Goal: Task Accomplishment & Management: Manage account settings

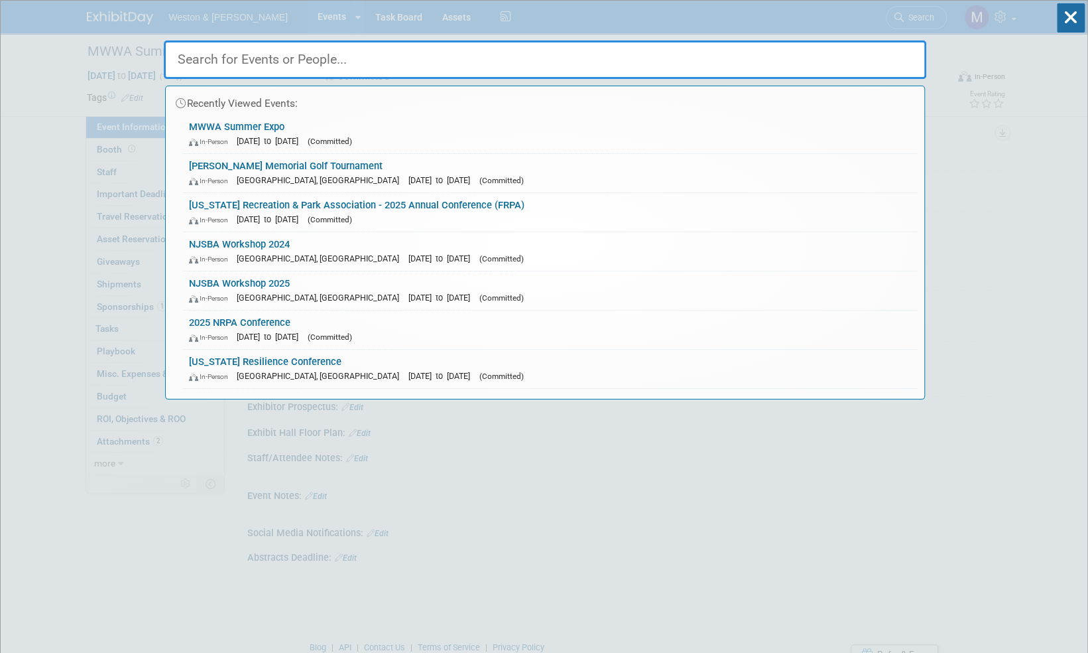
click at [292, 55] on input "text" at bounding box center [545, 59] width 763 height 38
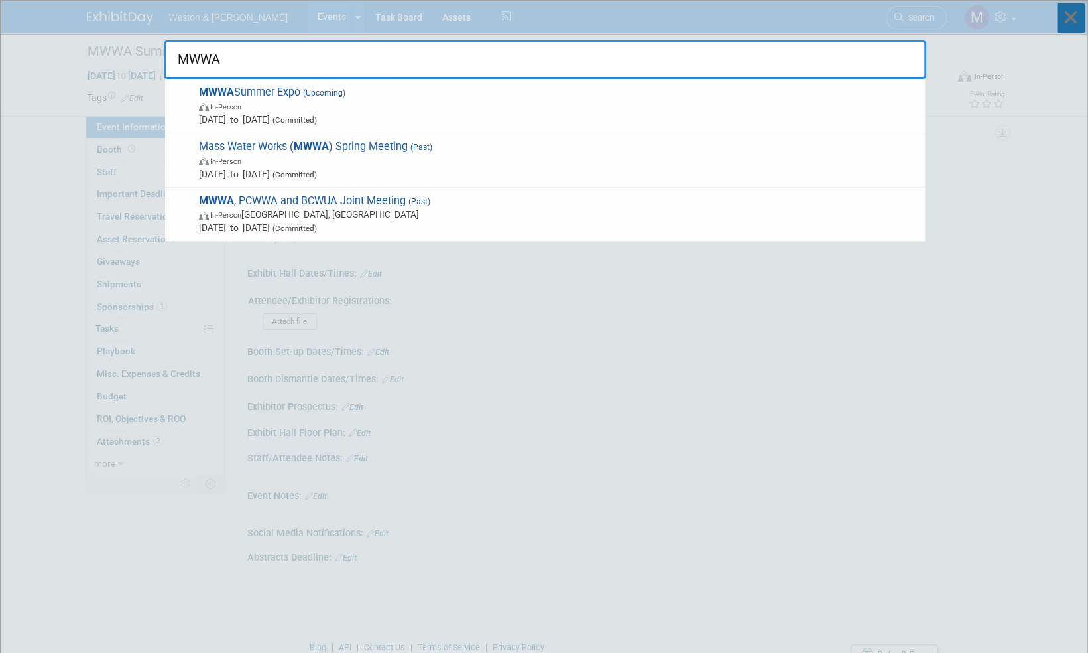
type input "MWWA"
click at [1074, 20] on icon at bounding box center [1071, 17] width 28 height 29
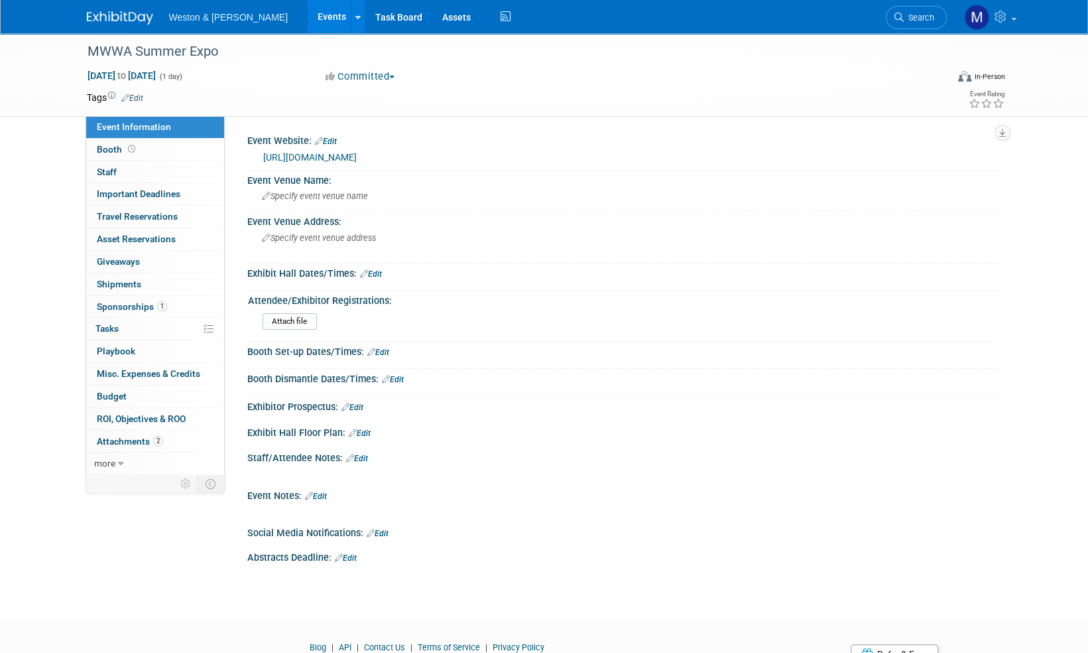
click at [119, 17] on img at bounding box center [120, 17] width 66 height 13
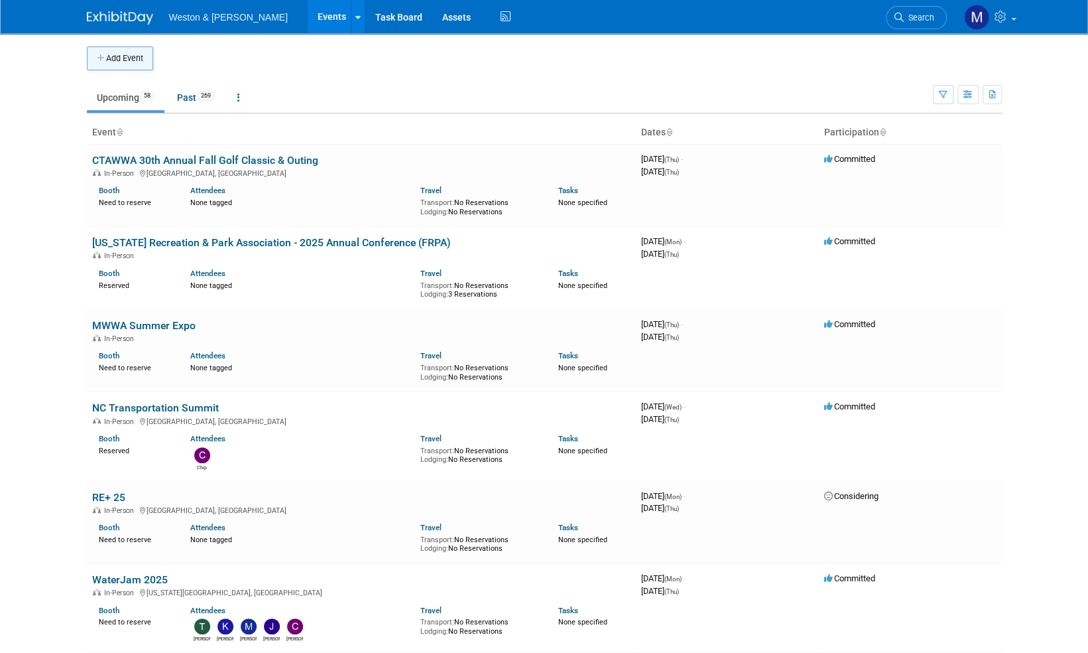
click at [127, 55] on button "Add Event" at bounding box center [120, 58] width 66 height 24
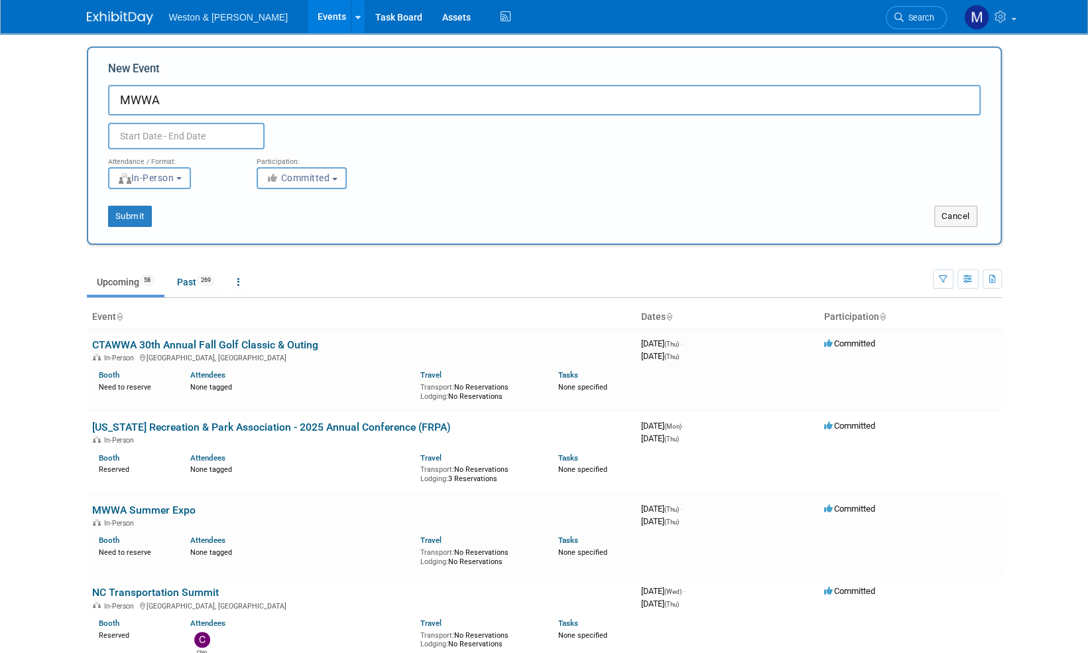
paste input "Fall Forum"
type input "MWWA Fall Forum"
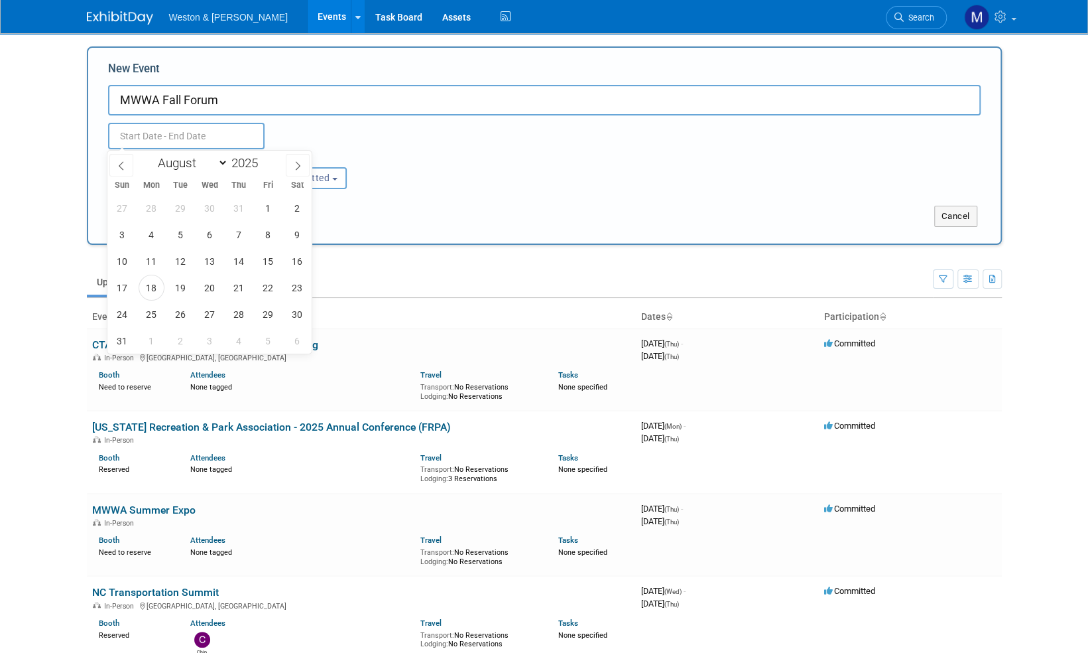
click at [173, 134] on input "text" at bounding box center [186, 136] width 157 height 27
click at [302, 166] on icon at bounding box center [297, 165] width 9 height 9
select select "9"
click at [239, 260] on span "16" at bounding box center [239, 261] width 26 height 26
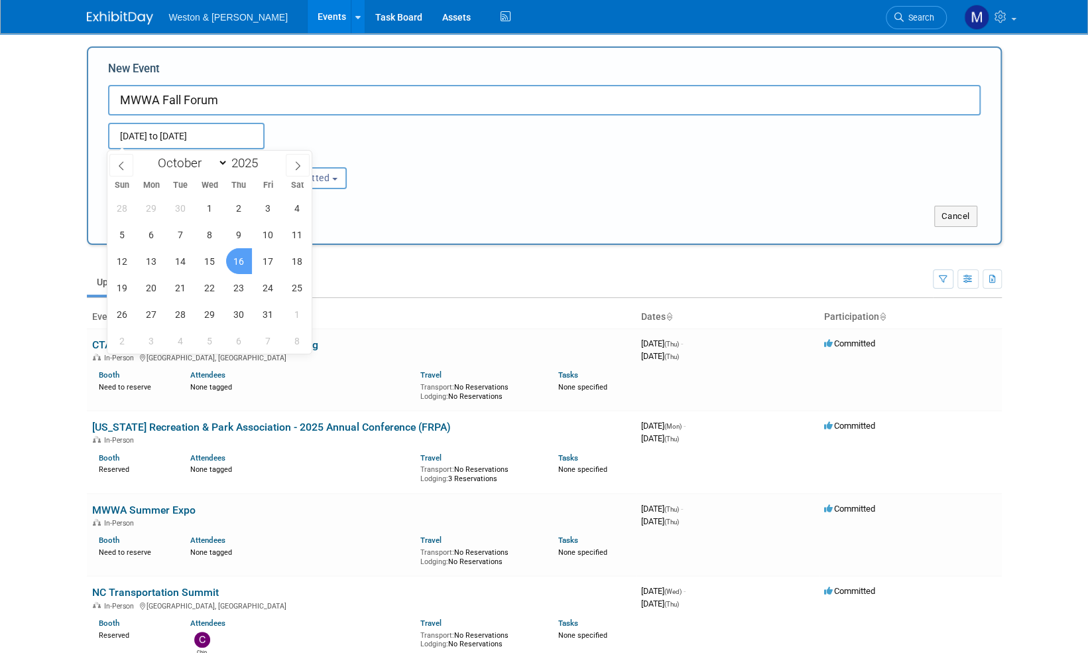
click at [239, 260] on span "16" at bounding box center [239, 261] width 26 height 26
type input "Oct 16, 2025 to Oct 16, 2025"
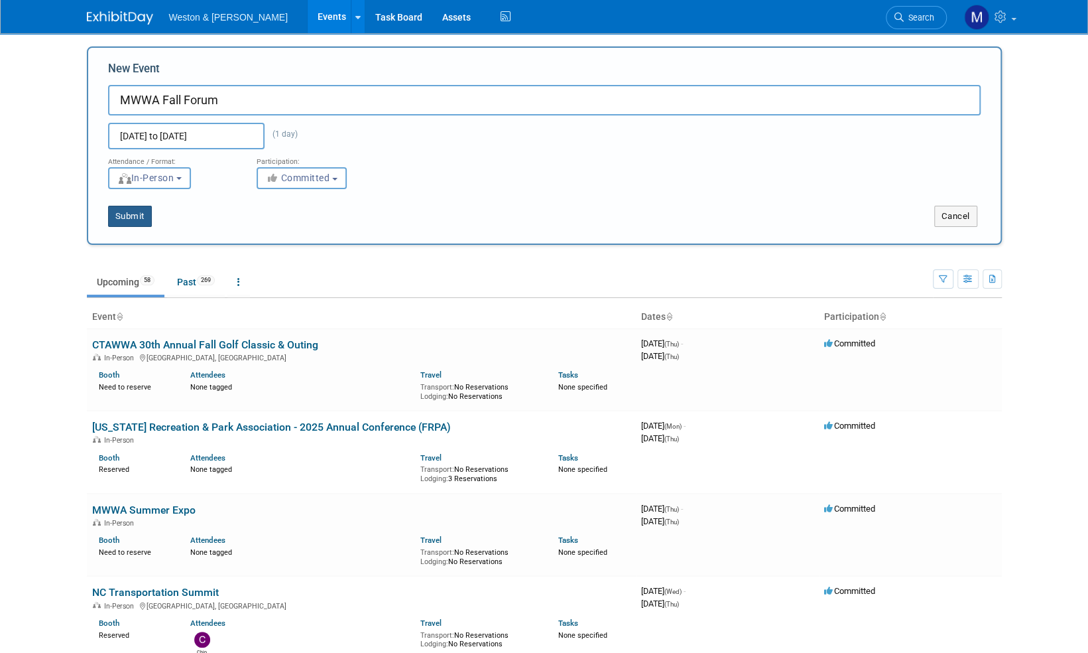
click at [135, 216] on button "Submit" at bounding box center [130, 216] width 44 height 21
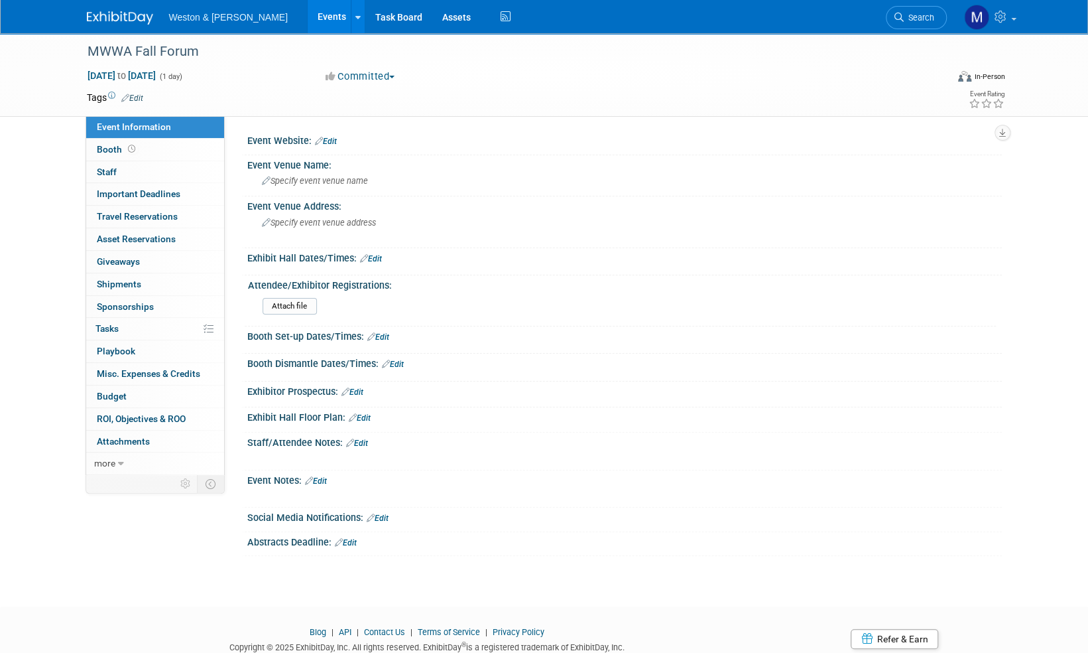
click at [117, 16] on img at bounding box center [120, 17] width 66 height 13
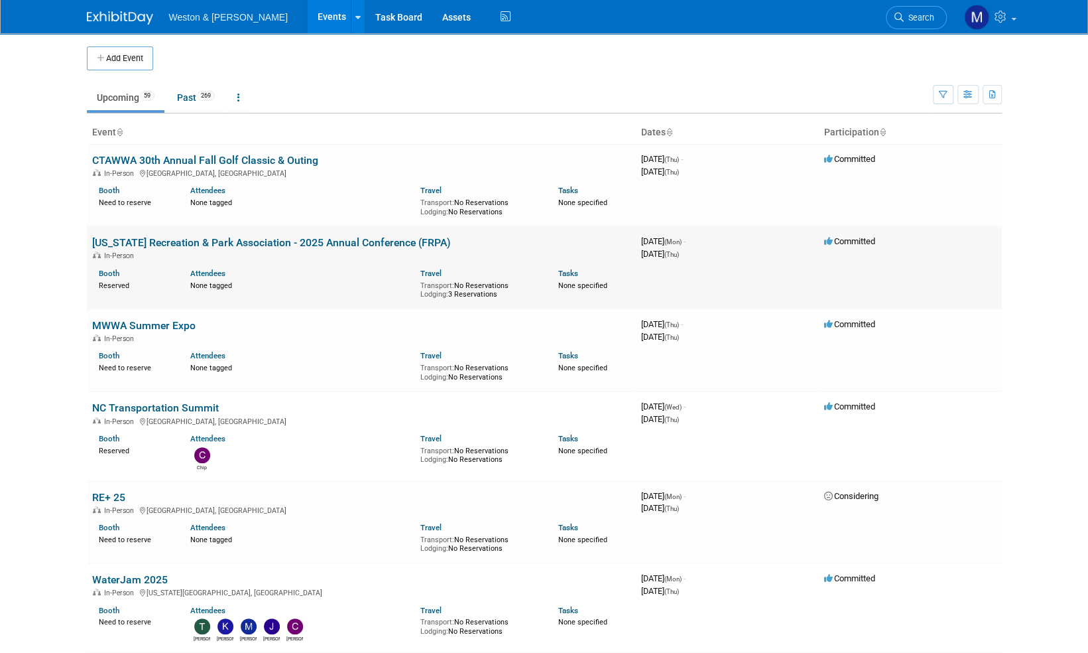
click at [229, 245] on link "[US_STATE] Recreation & Park Association - 2025 Annual Conference (FRPA)" at bounding box center [271, 242] width 359 height 13
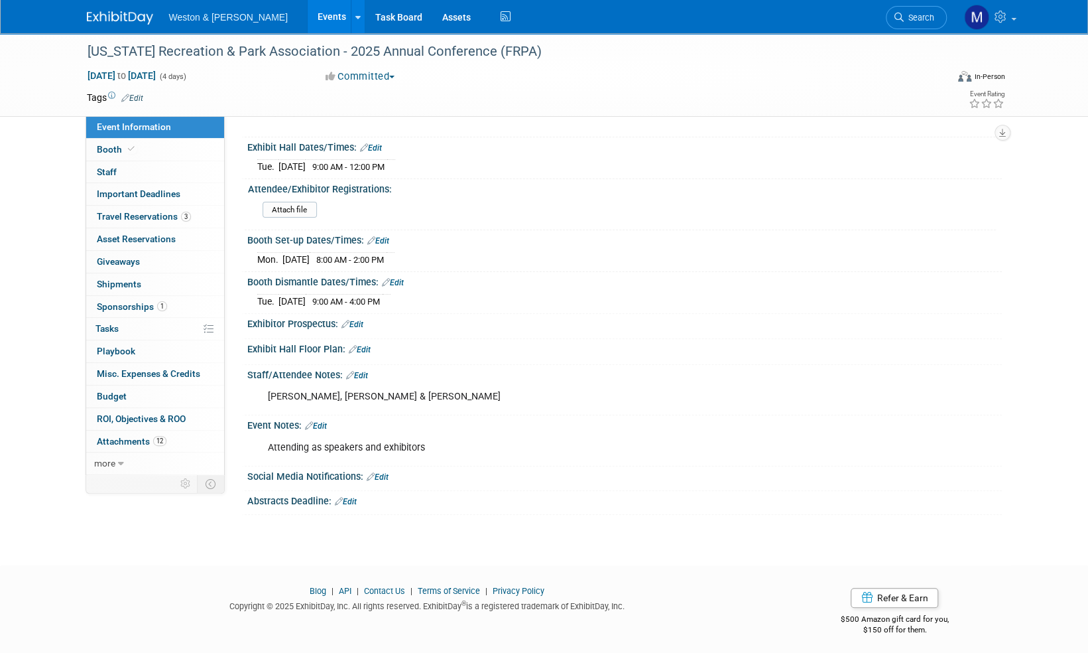
scroll to position [60, 0]
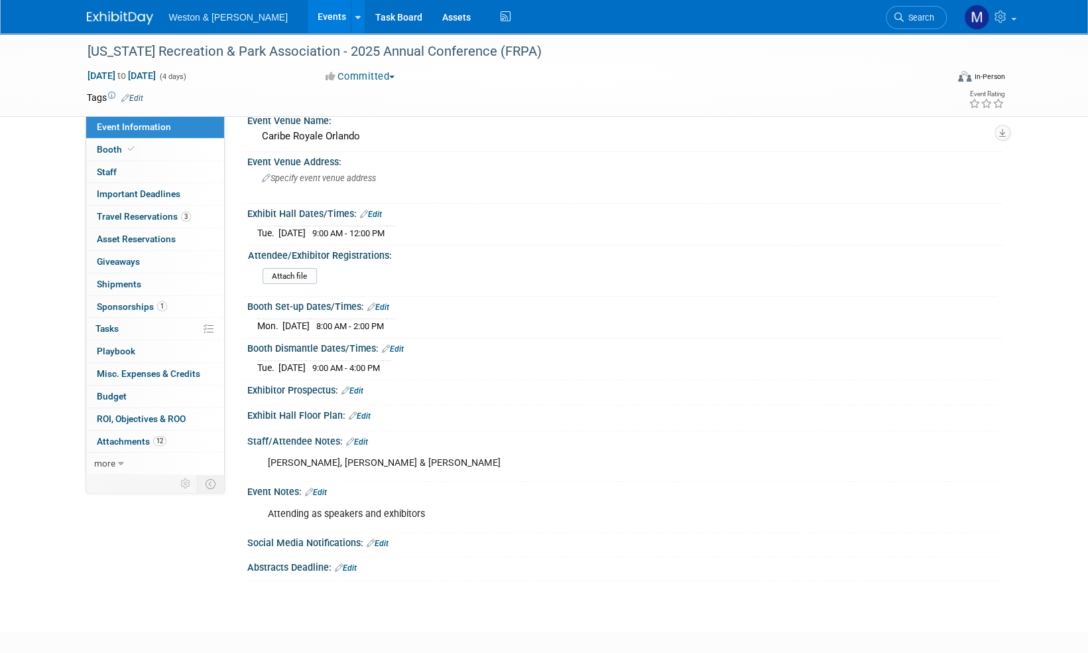
click at [156, 126] on span "Event Information" at bounding box center [134, 126] width 74 height 11
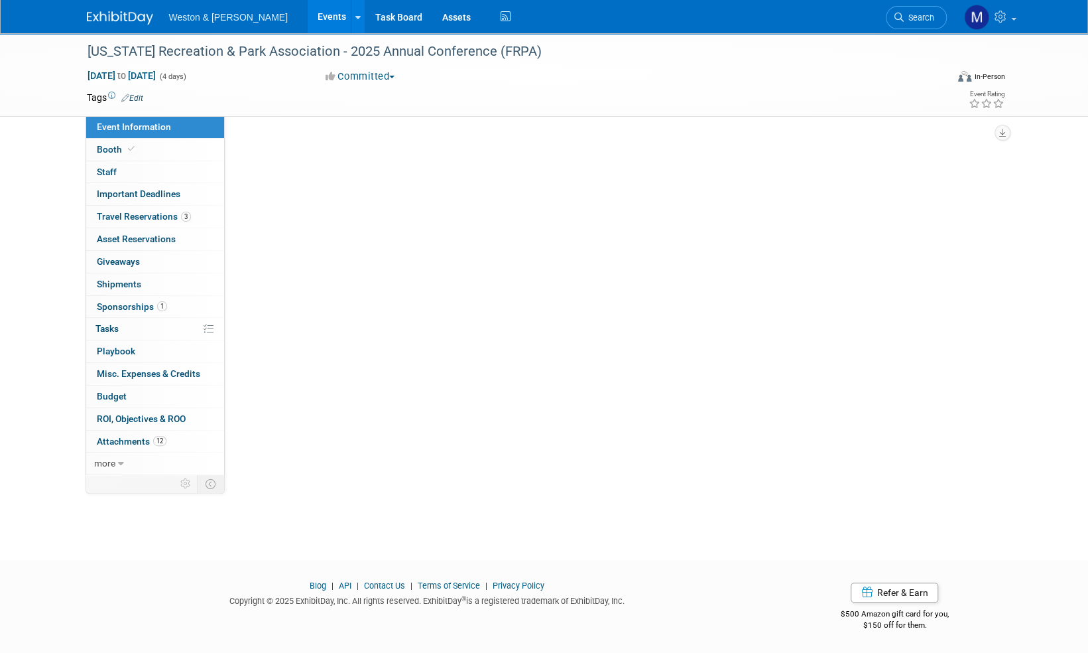
scroll to position [0, 0]
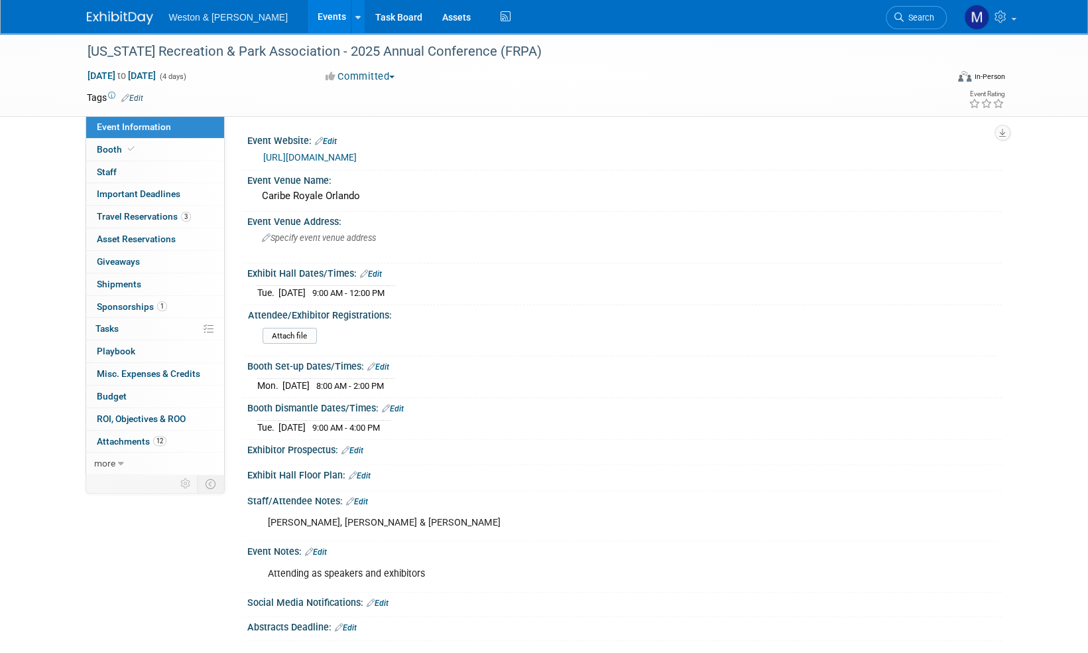
click at [356, 155] on link "https://www.frpa.org/conference" at bounding box center [310, 157] width 94 height 11
click at [432, 21] on link "Assets" at bounding box center [456, 16] width 48 height 33
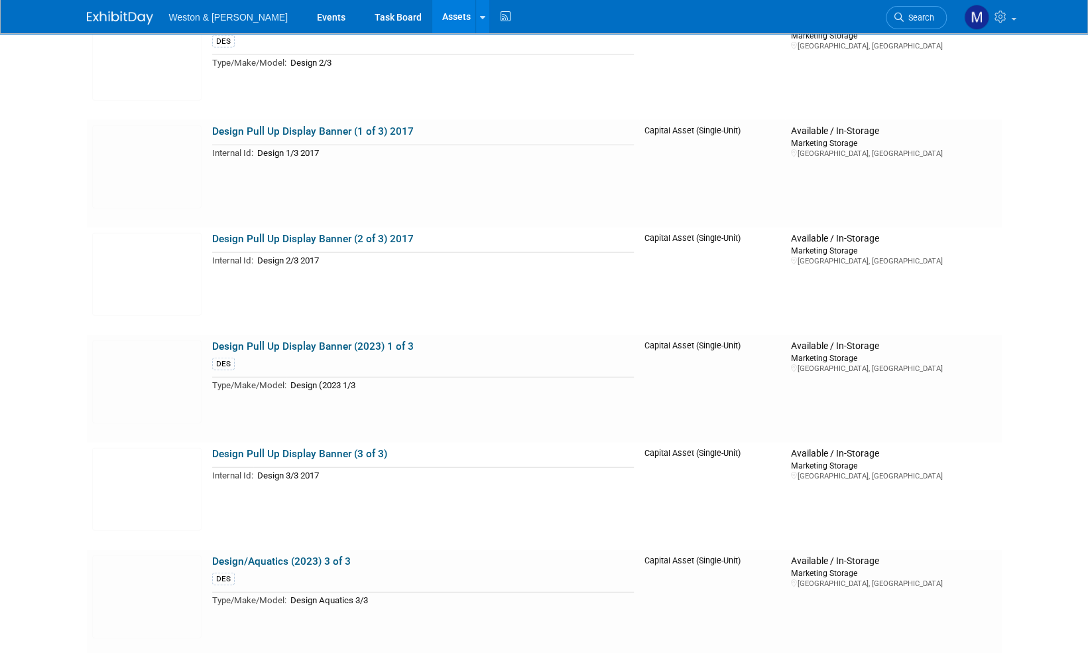
scroll to position [2056, 0]
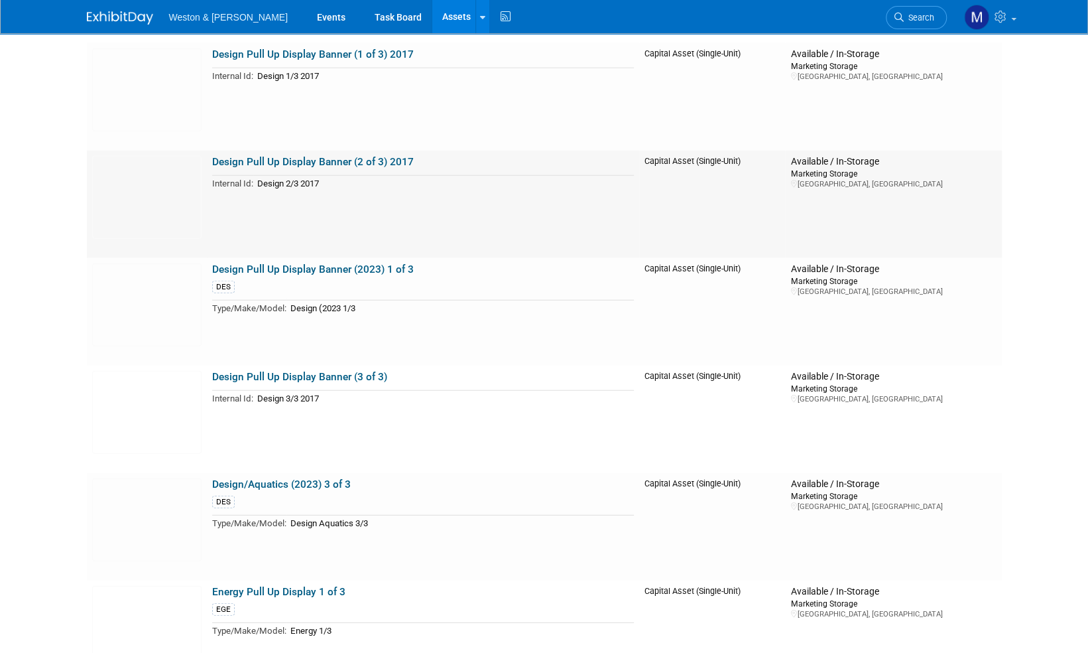
click at [261, 159] on link "Design Pull Up Display Banner (2 of 3) 2017" at bounding box center [313, 162] width 202 height 12
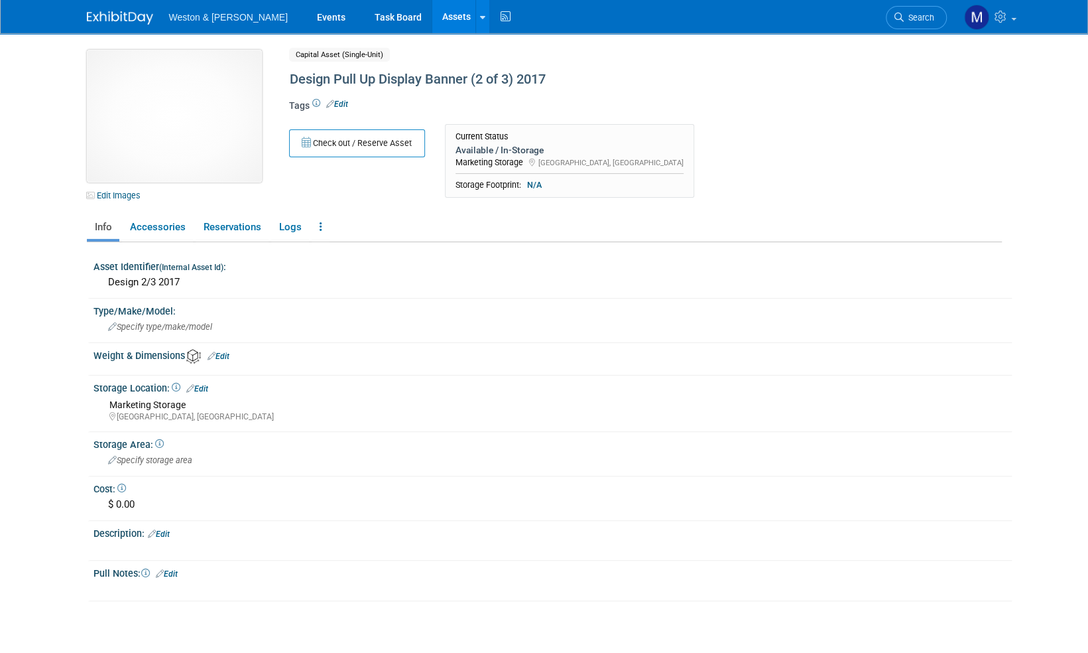
click at [188, 112] on img at bounding box center [174, 116] width 175 height 133
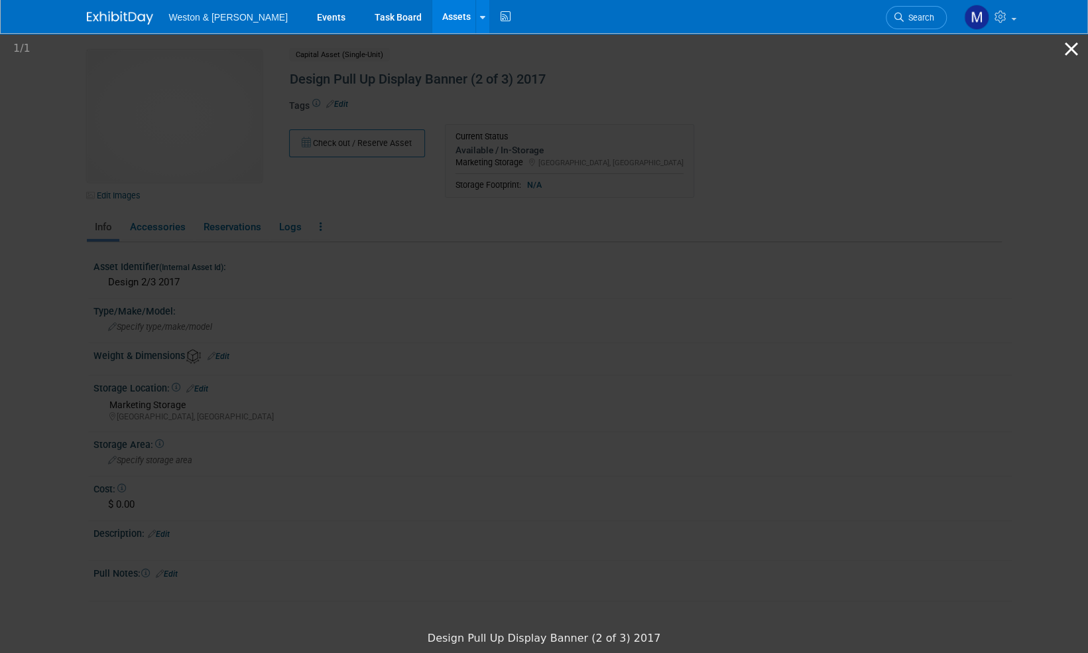
click at [1073, 53] on button "Close gallery" at bounding box center [1071, 48] width 33 height 31
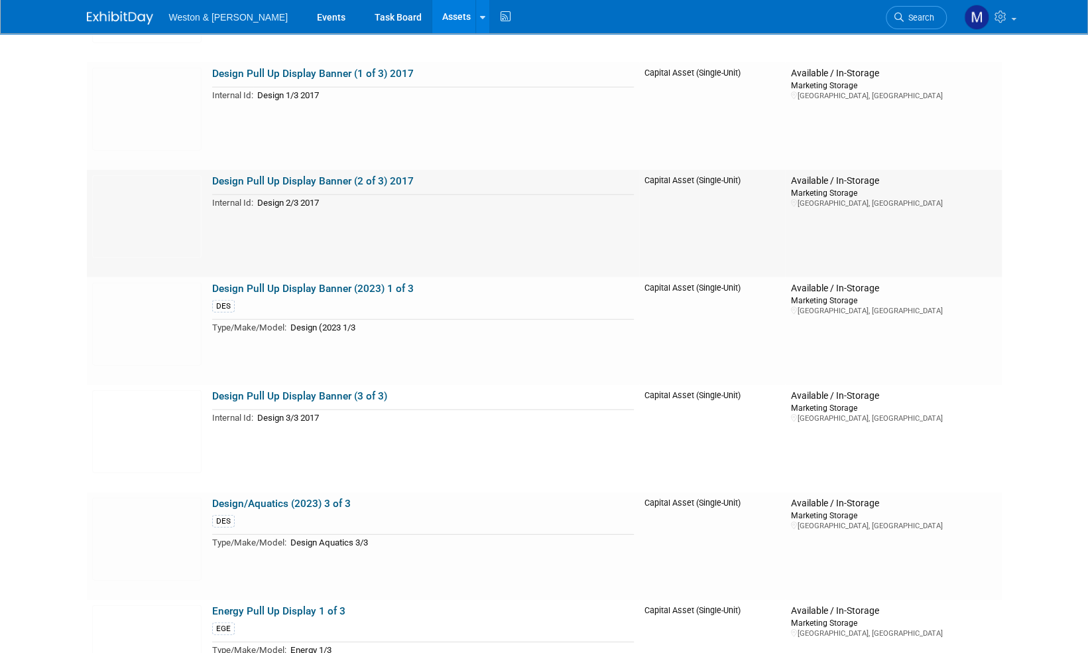
scroll to position [1990, 0]
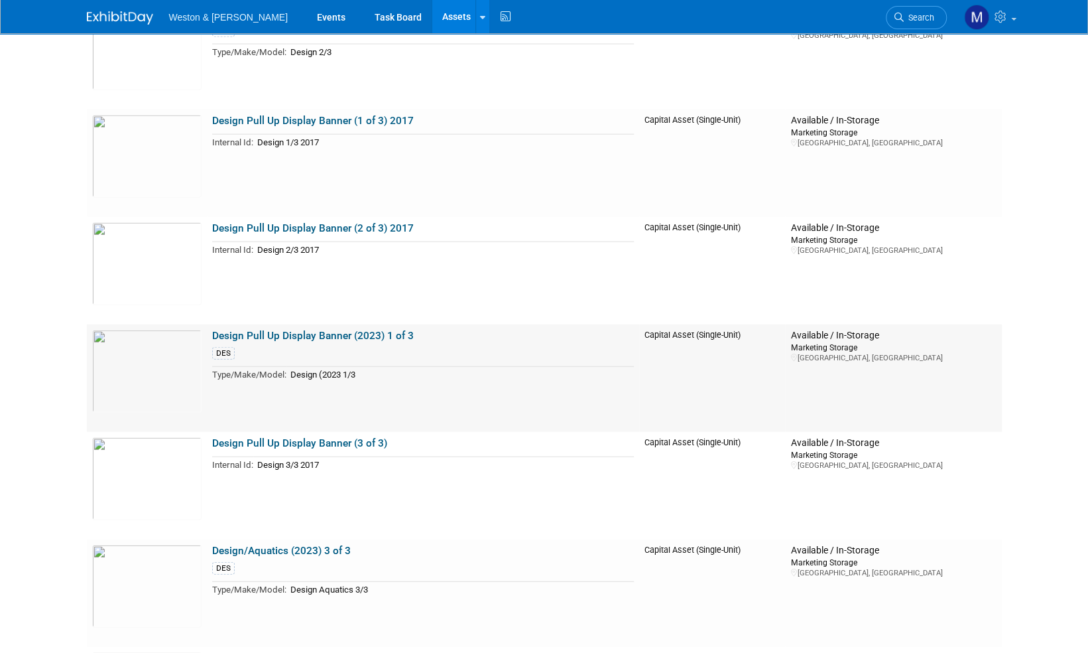
click at [301, 334] on link "Design Pull Up Display Banner (2023) 1 of 3" at bounding box center [313, 336] width 202 height 12
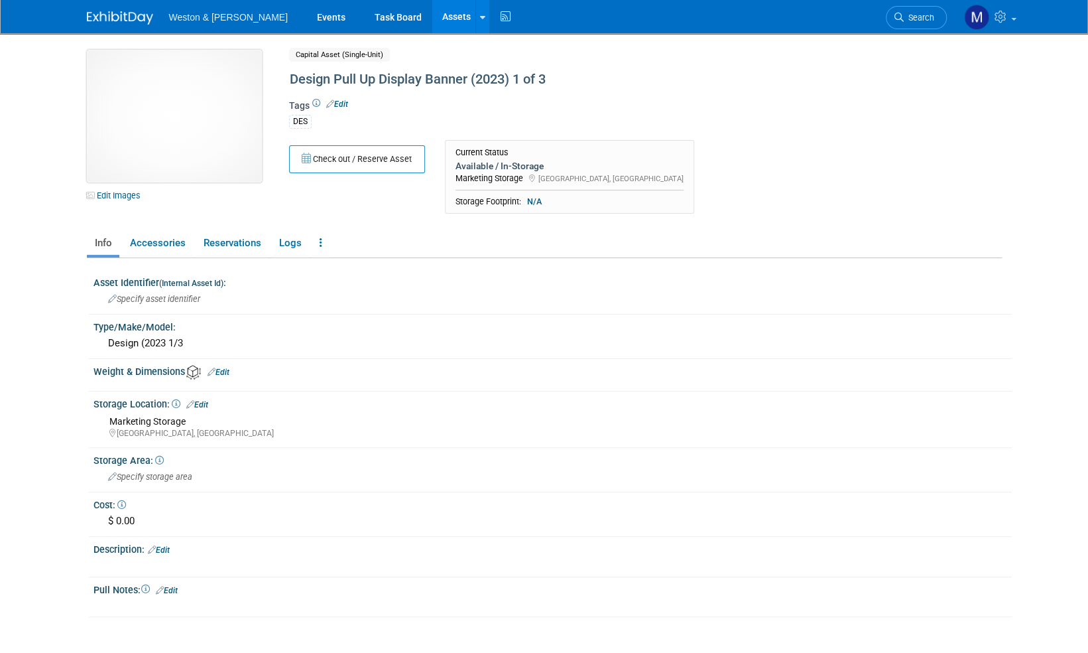
click at [166, 97] on img at bounding box center [174, 116] width 175 height 133
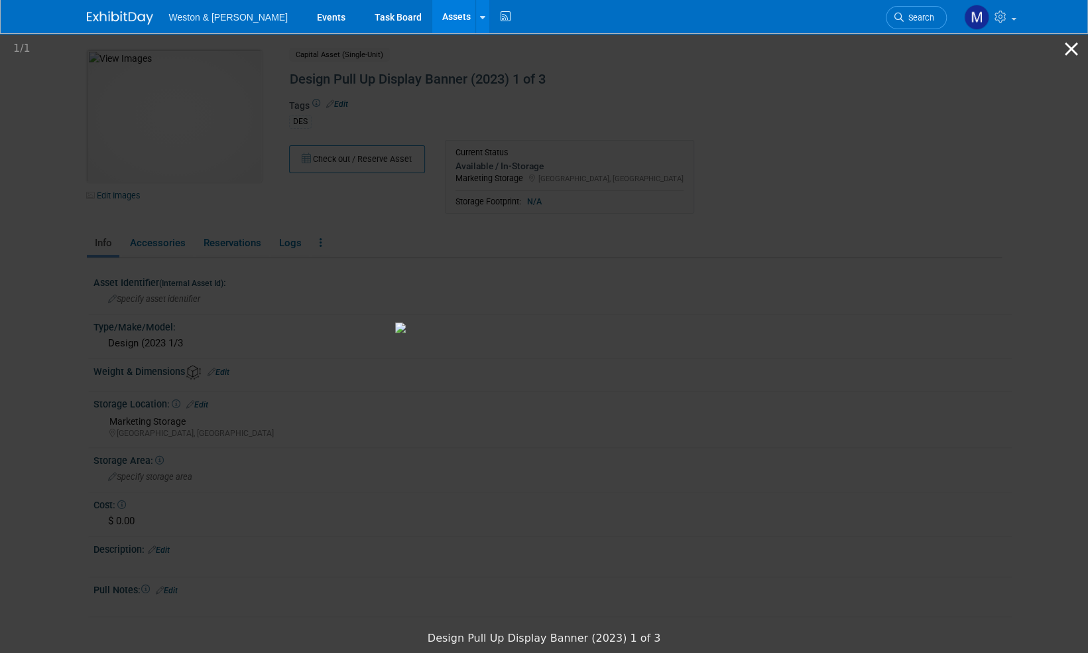
click at [1073, 48] on button "Close gallery" at bounding box center [1071, 48] width 33 height 31
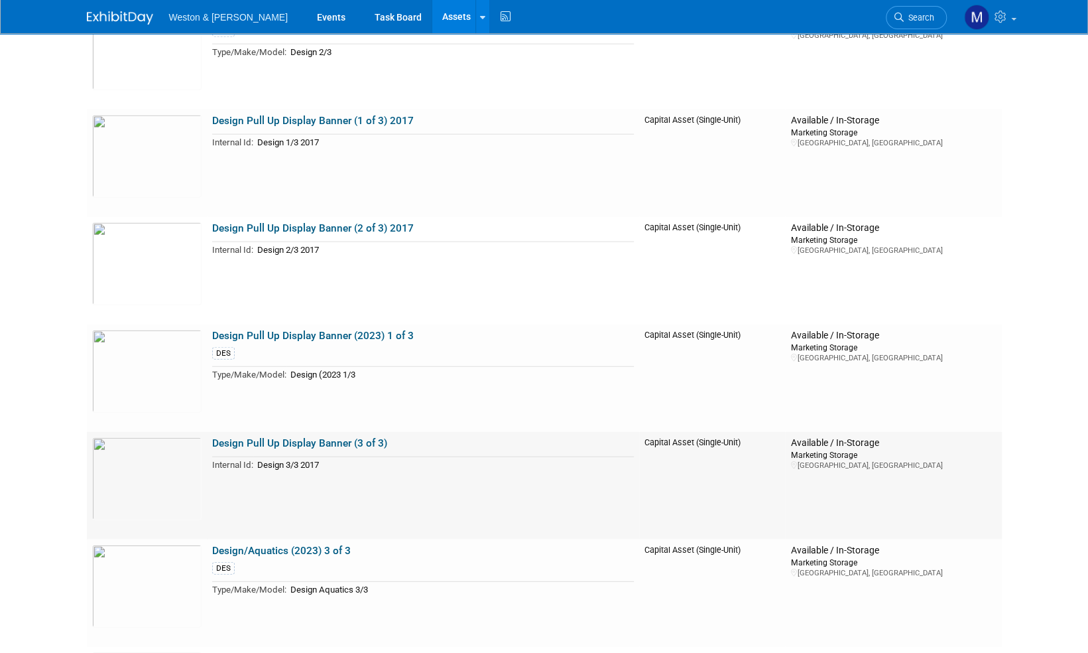
click at [320, 442] on link "Design Pull Up Display Banner (3 of 3)" at bounding box center [299, 443] width 175 height 12
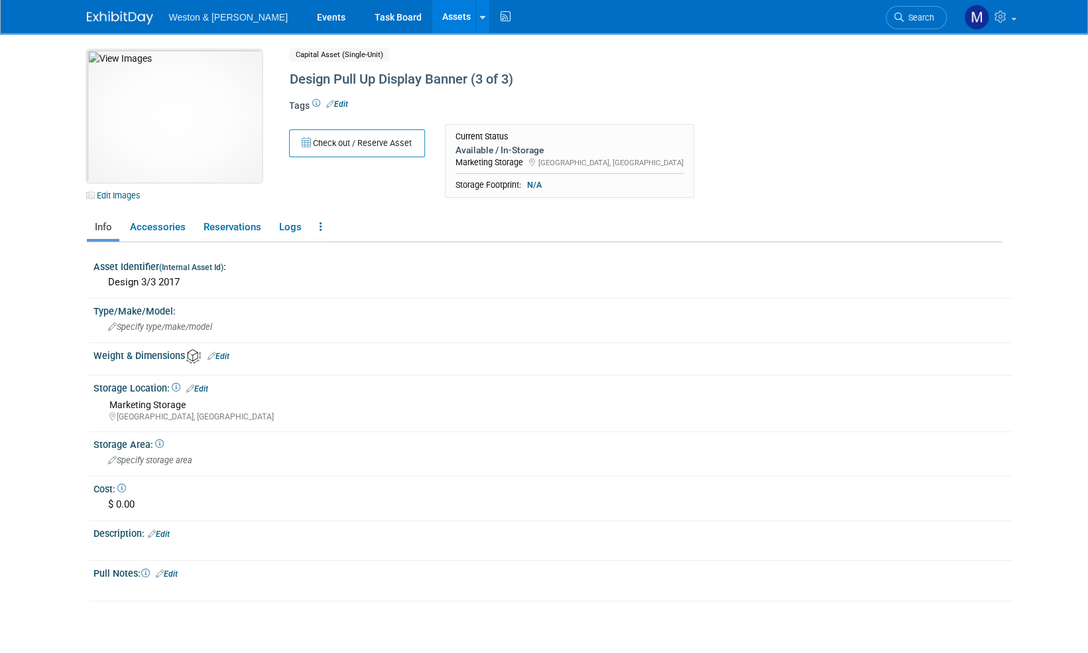
click at [172, 94] on img at bounding box center [174, 116] width 175 height 133
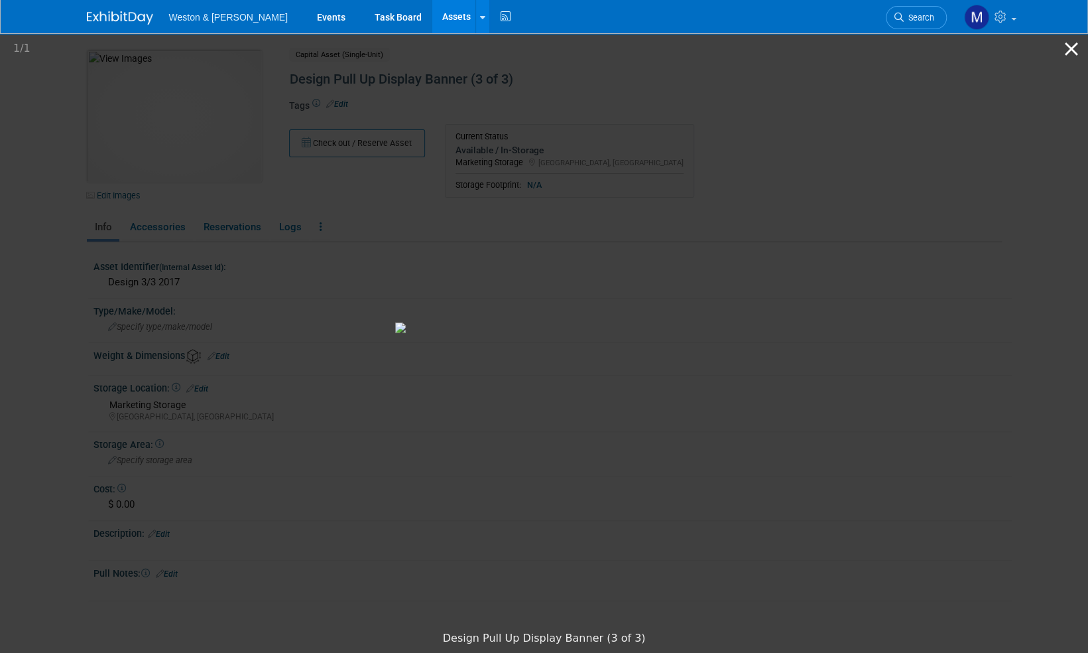
click at [1070, 49] on button "Close gallery" at bounding box center [1071, 48] width 33 height 31
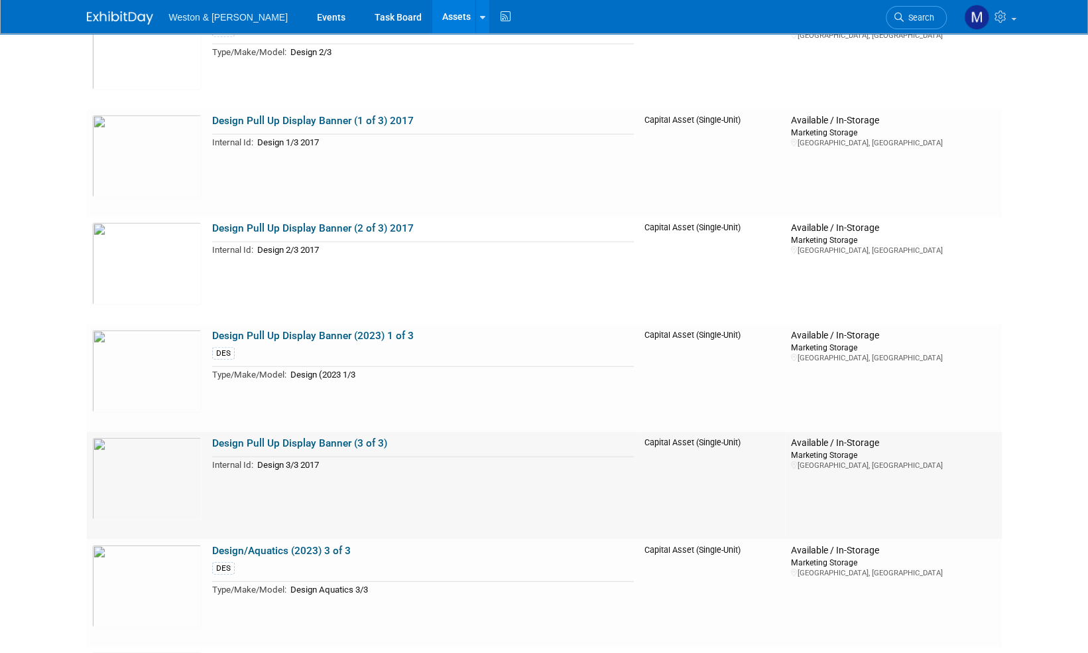
scroll to position [2056, 0]
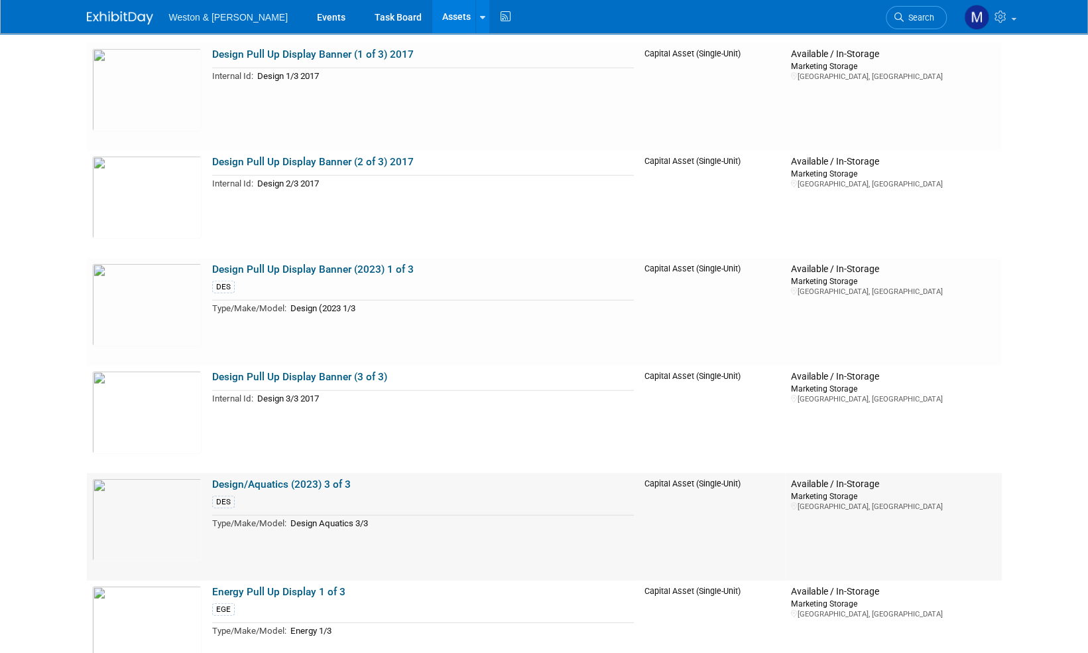
click at [297, 485] on link "Design/Aquatics (2023) 3 of 3" at bounding box center [281, 484] width 139 height 12
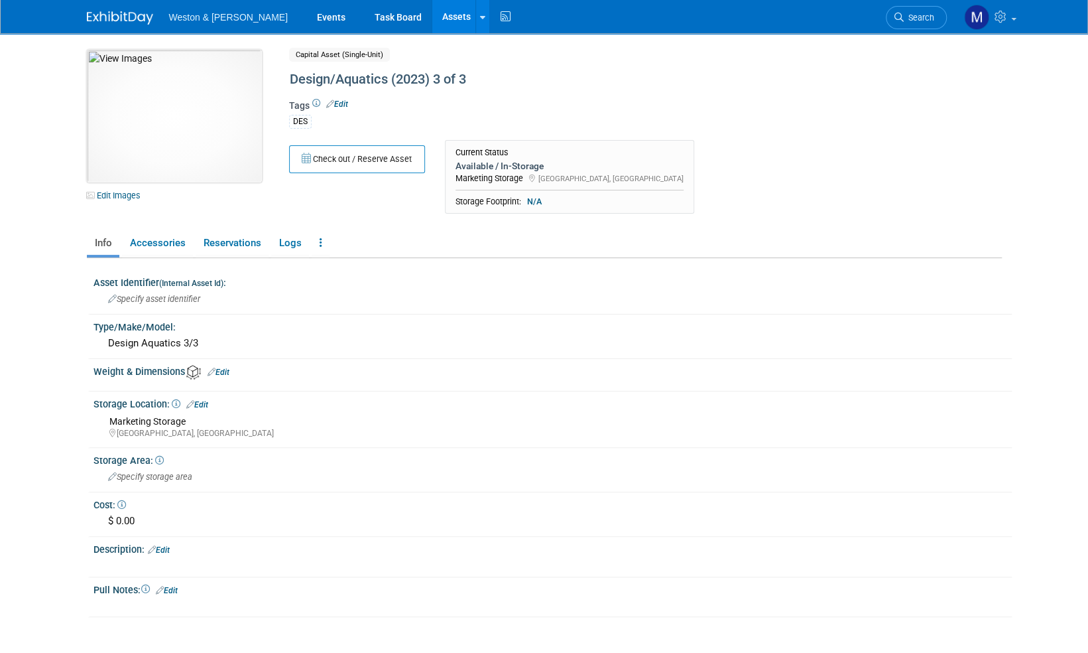
click at [163, 129] on img at bounding box center [174, 116] width 175 height 133
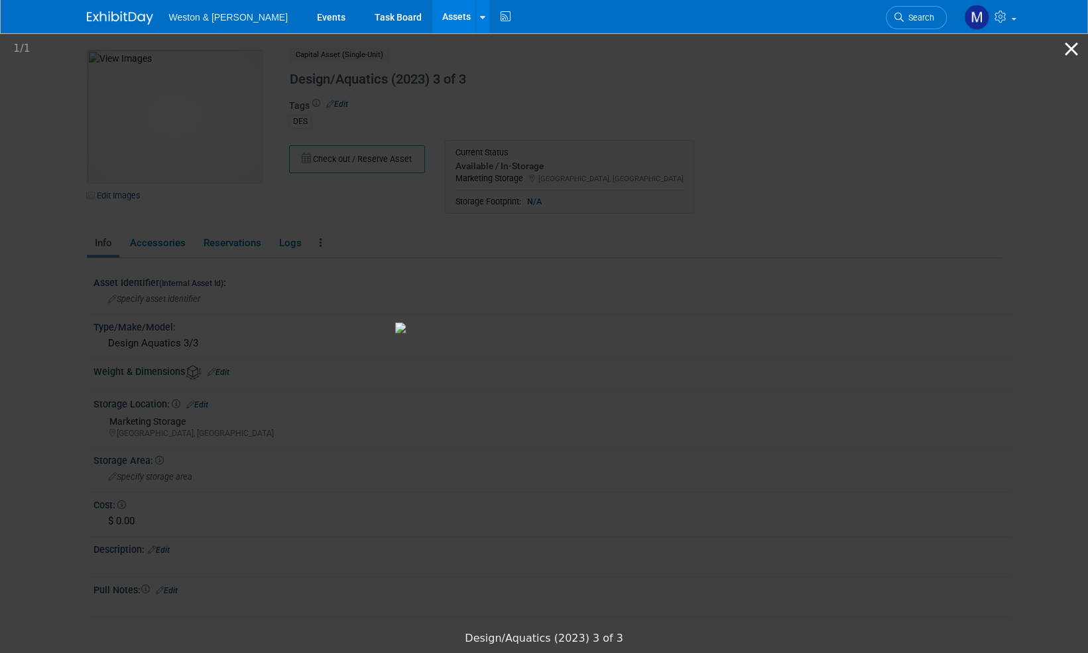
click at [1070, 55] on button "Close gallery" at bounding box center [1071, 48] width 33 height 31
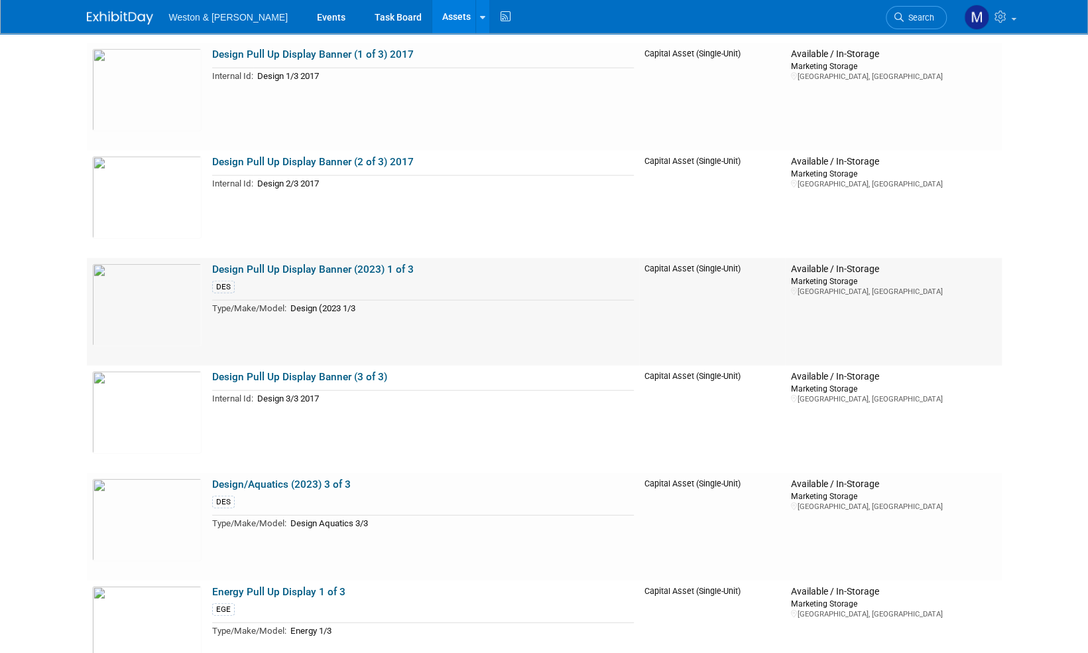
click at [264, 269] on link "Design Pull Up Display Banner (2023) 1 of 3" at bounding box center [313, 269] width 202 height 12
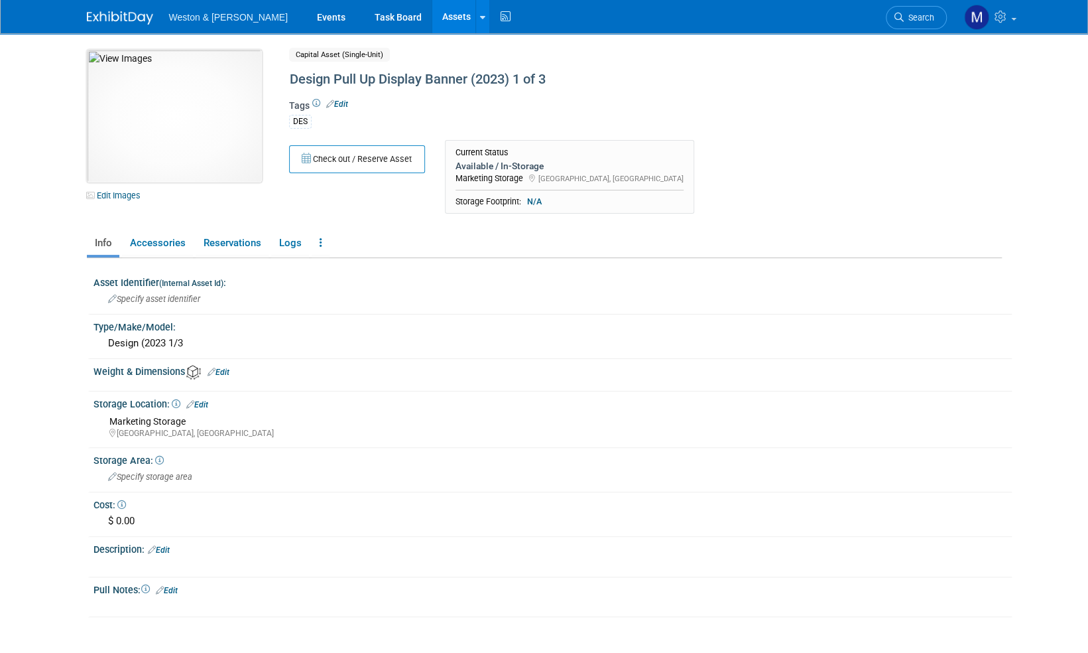
click at [172, 127] on img at bounding box center [174, 116] width 175 height 133
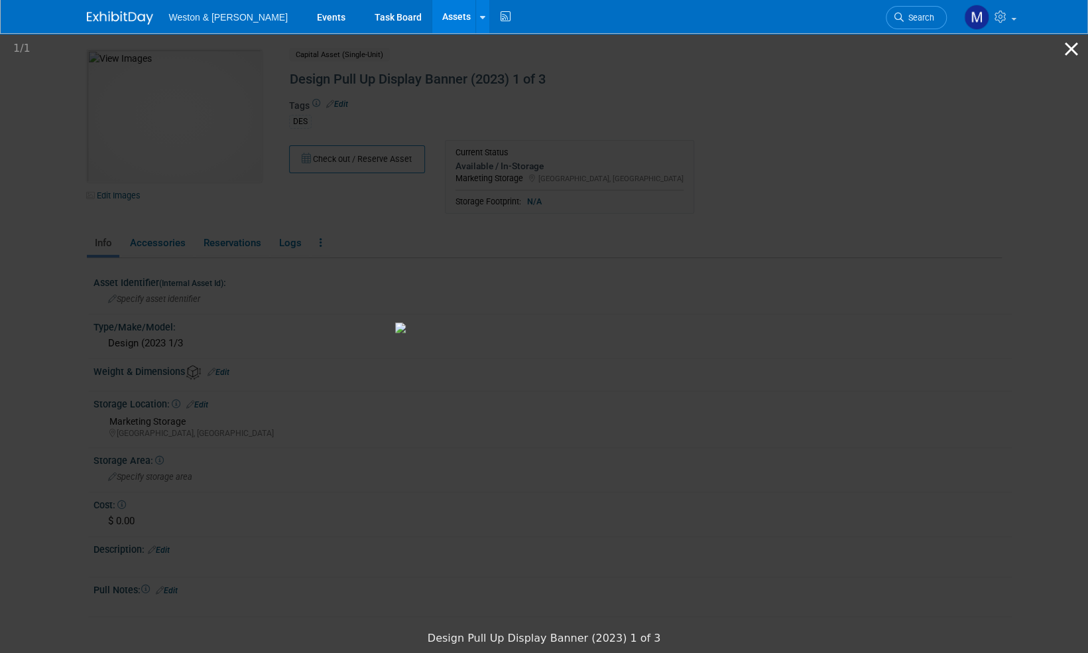
click at [1072, 50] on button "Close gallery" at bounding box center [1071, 48] width 33 height 31
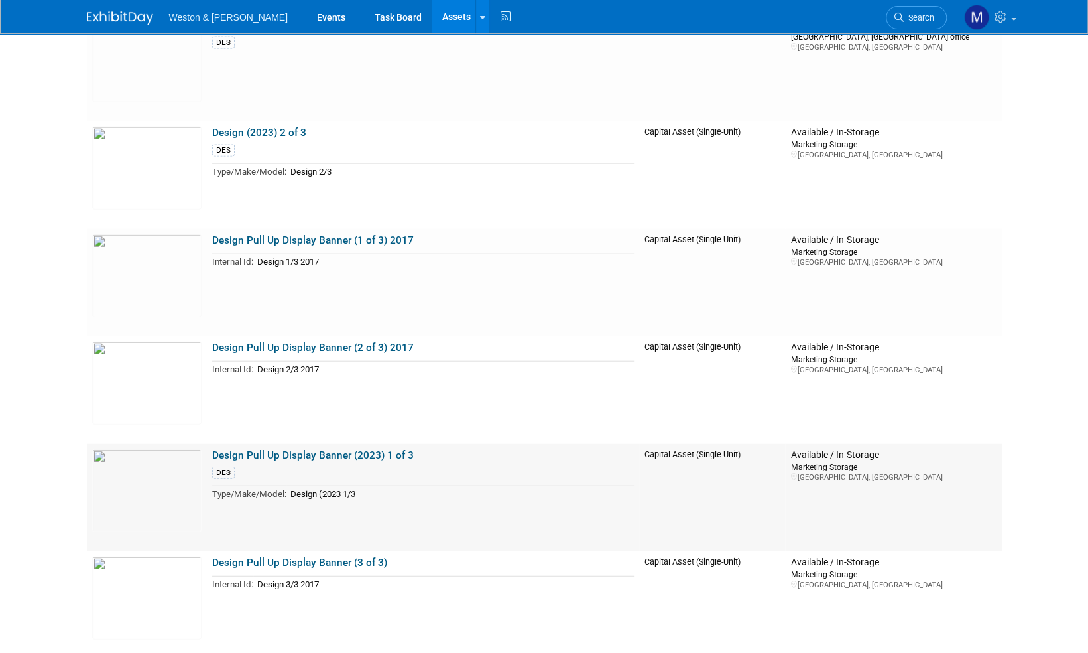
scroll to position [1857, 0]
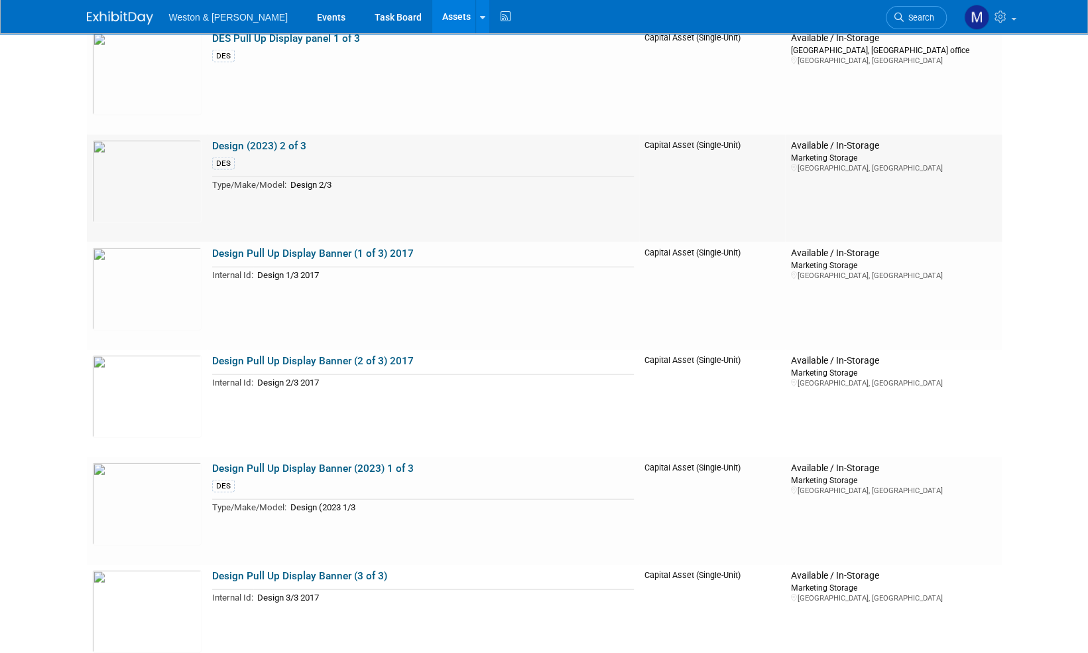
click at [257, 145] on link "Design (2023) 2 of 3" at bounding box center [259, 146] width 94 height 12
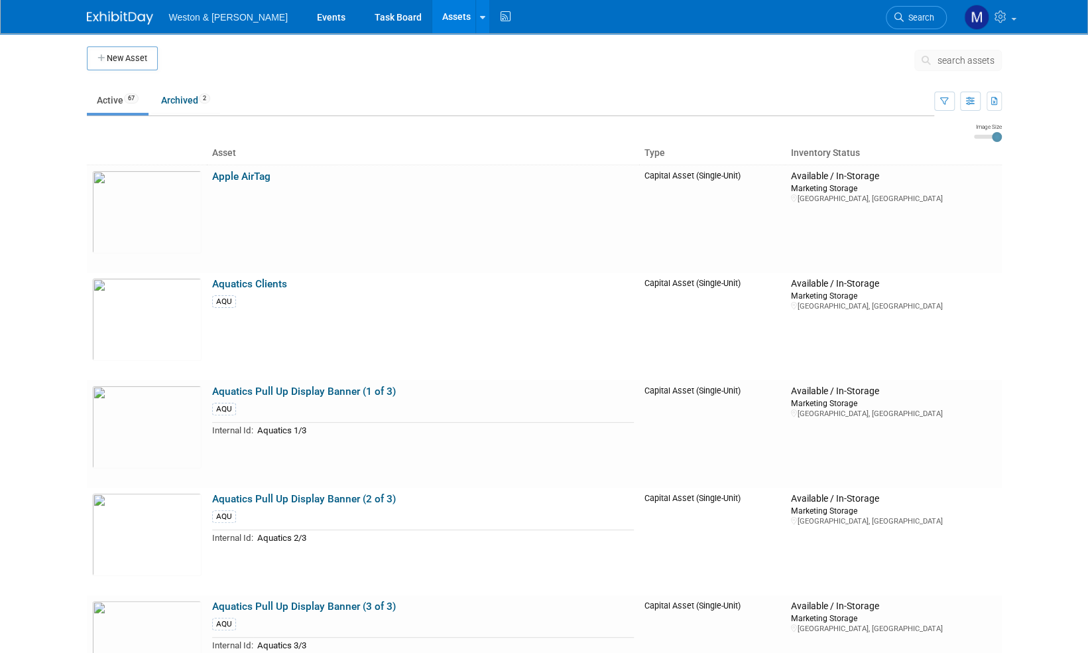
click at [129, 11] on img at bounding box center [120, 17] width 66 height 13
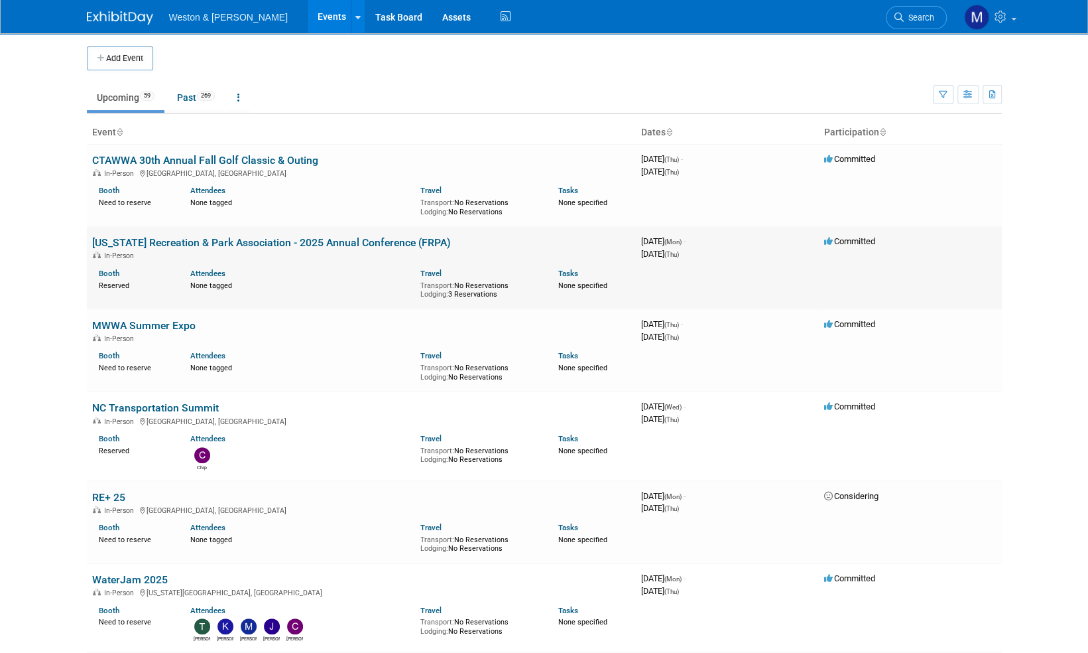
click at [329, 244] on link "[US_STATE] Recreation & Park Association - 2025 Annual Conference (FRPA)" at bounding box center [271, 242] width 359 height 13
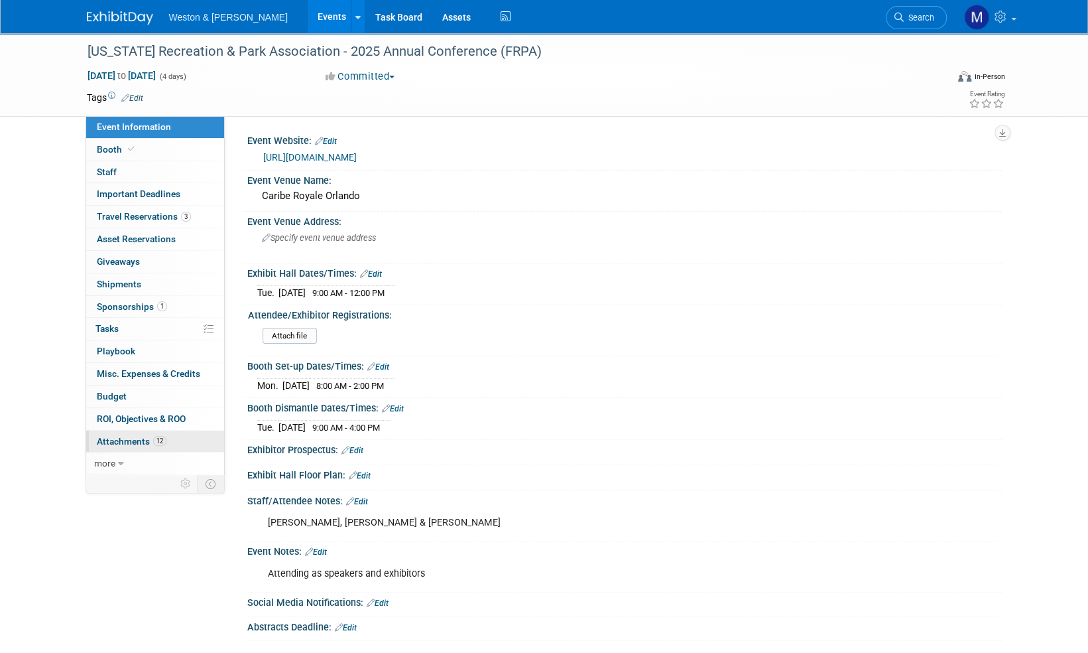
click at [131, 439] on span "Attachments 12" at bounding box center [132, 441] width 70 height 11
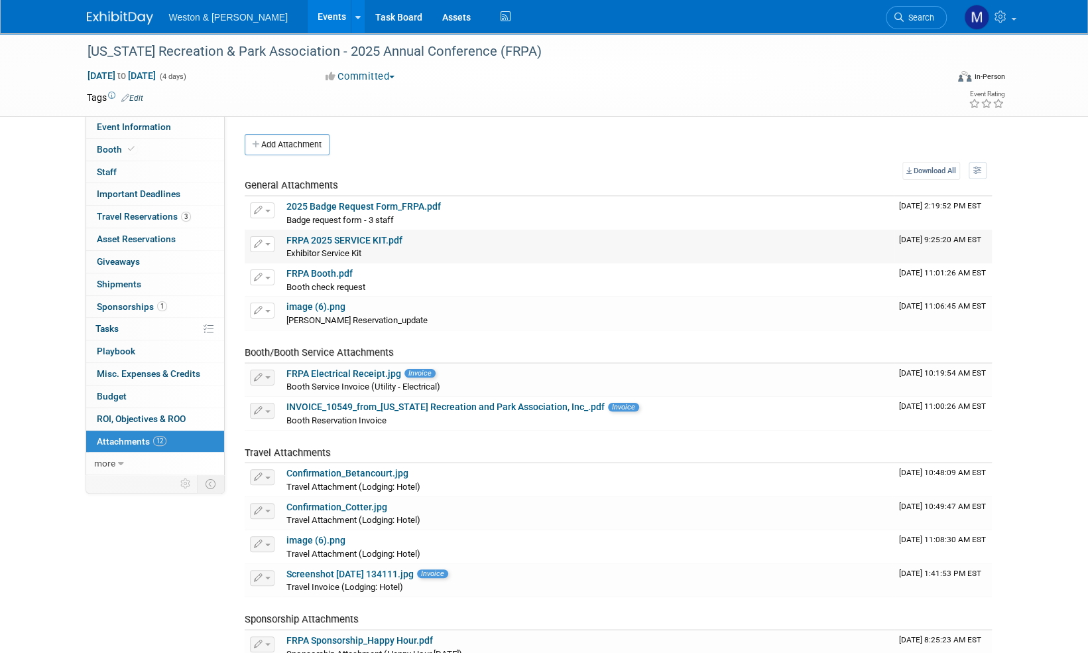
click at [363, 239] on link "FRPA 2025 SERVICE KIT.pdf" at bounding box center [345, 240] width 116 height 11
click at [127, 218] on span "Travel Reservations 3" at bounding box center [144, 216] width 94 height 11
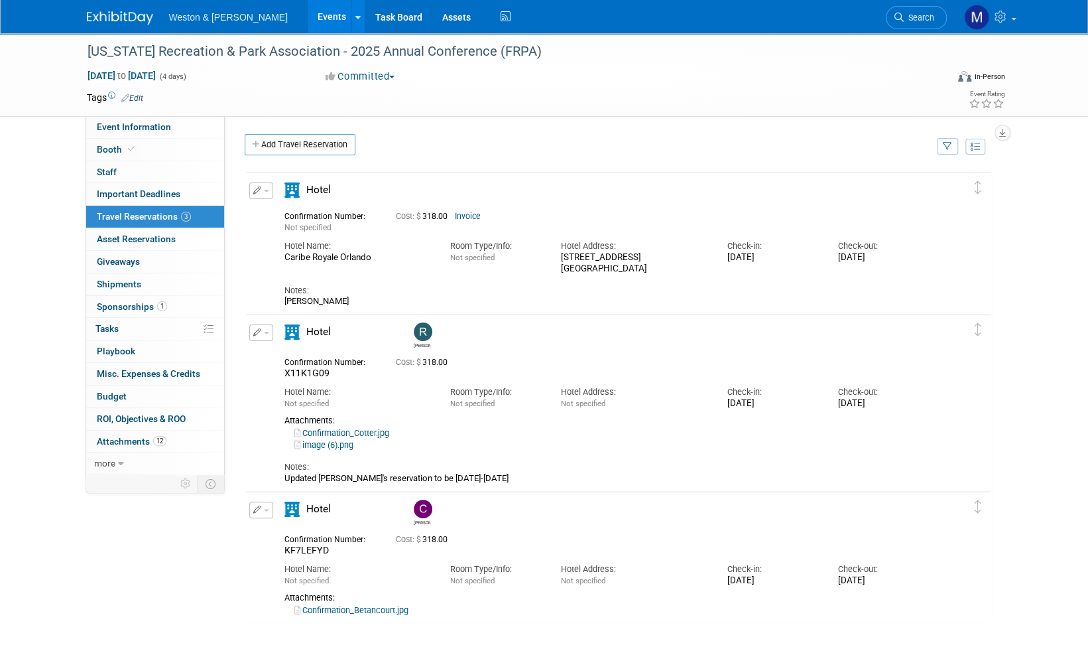
click at [121, 13] on img at bounding box center [120, 17] width 66 height 13
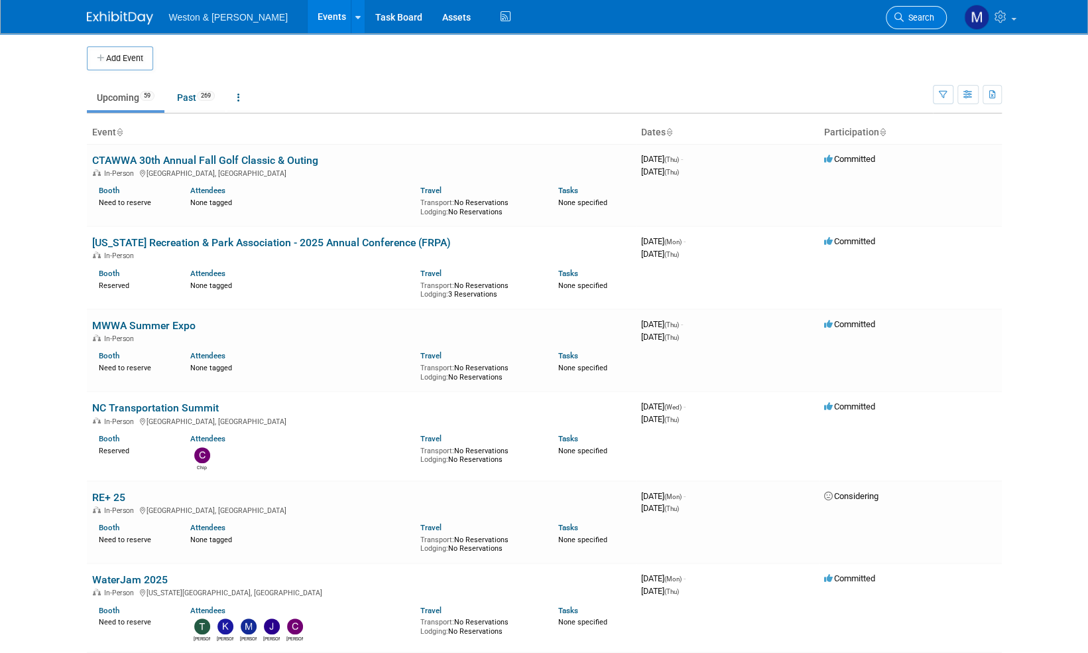
click at [930, 16] on span "Search" at bounding box center [919, 18] width 31 height 10
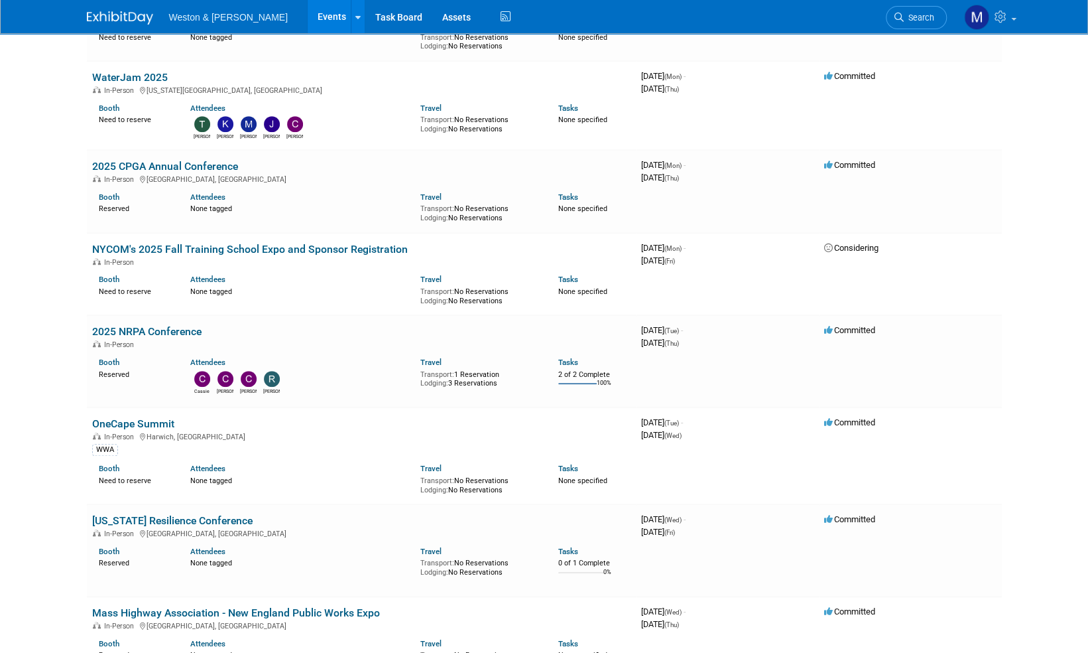
scroll to position [531, 0]
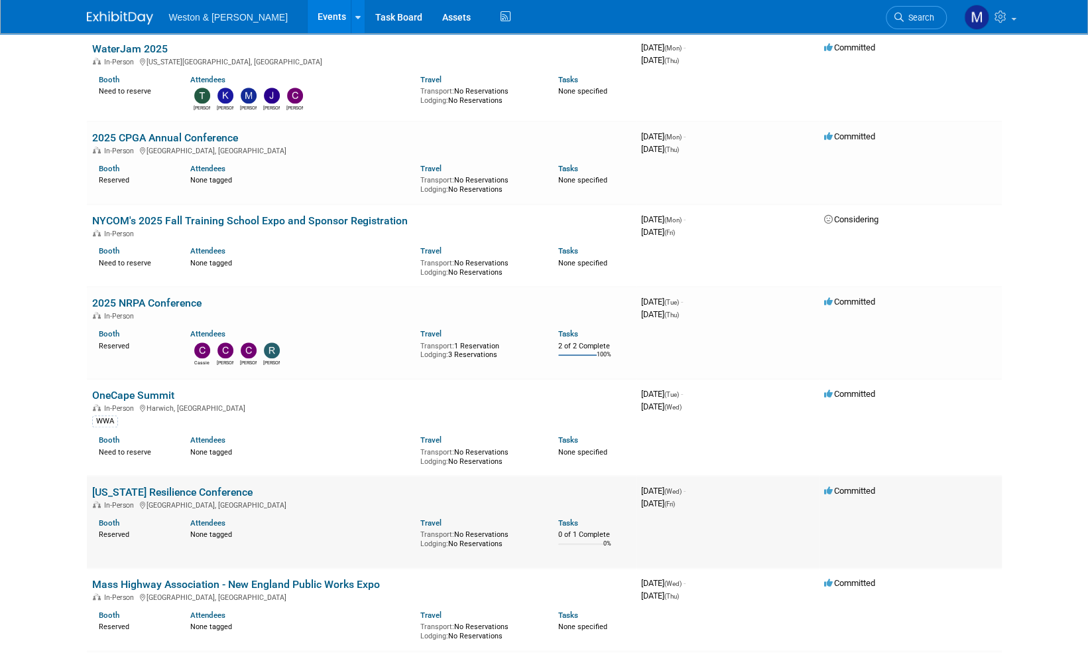
click at [161, 488] on link "Florida Resilience Conference" at bounding box center [172, 491] width 161 height 13
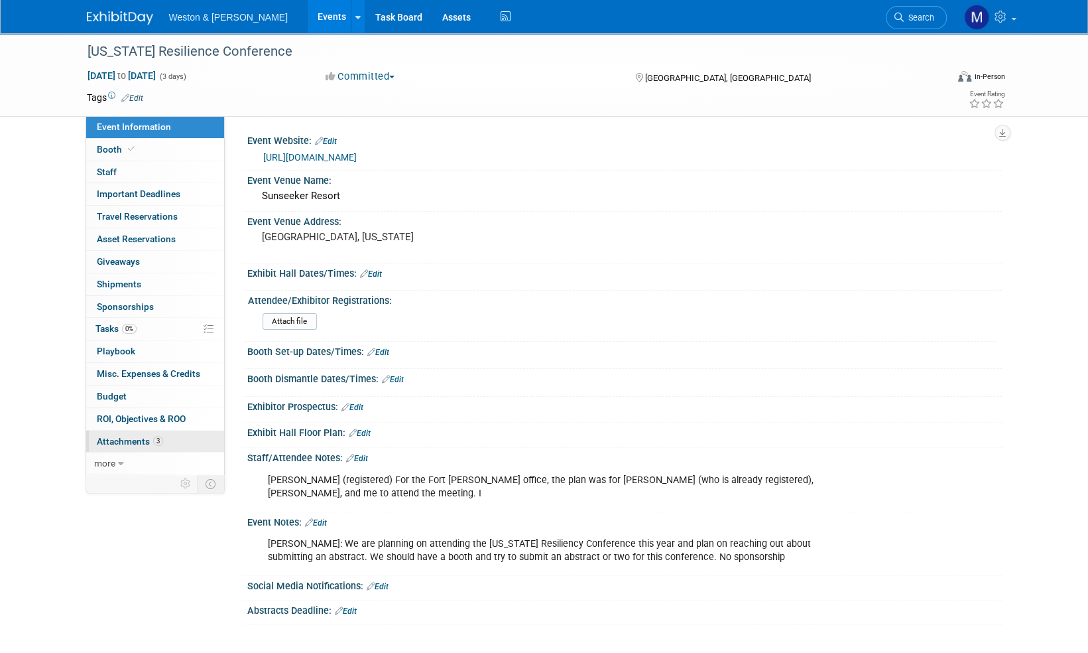
click at [133, 440] on span "Attachments 3" at bounding box center [130, 441] width 66 height 11
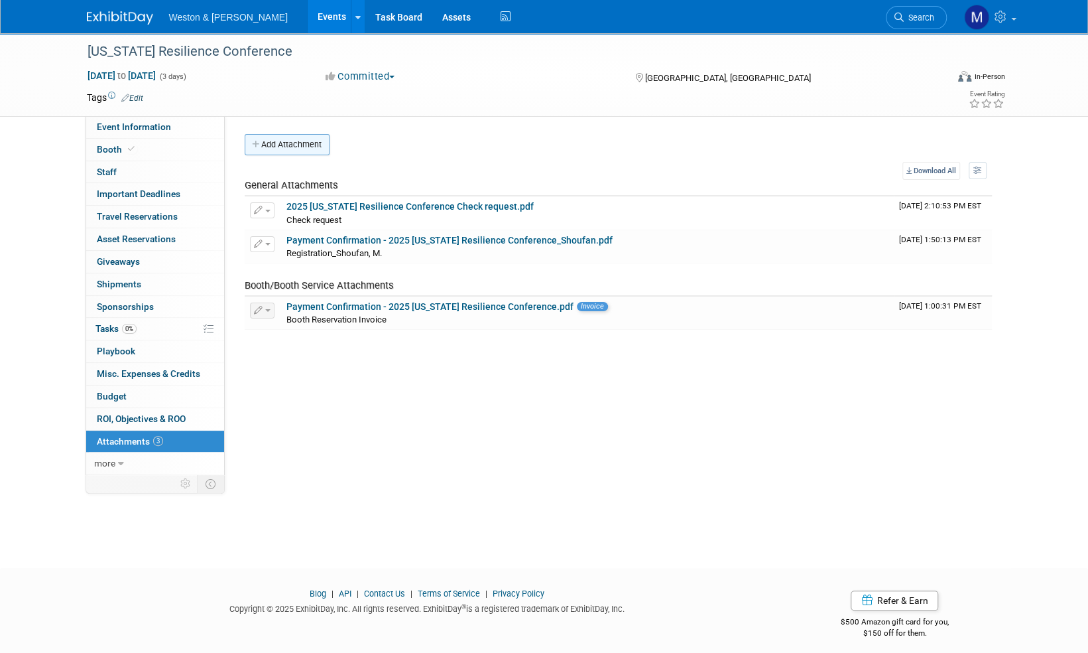
click at [314, 139] on button "Add Attachment" at bounding box center [287, 144] width 85 height 21
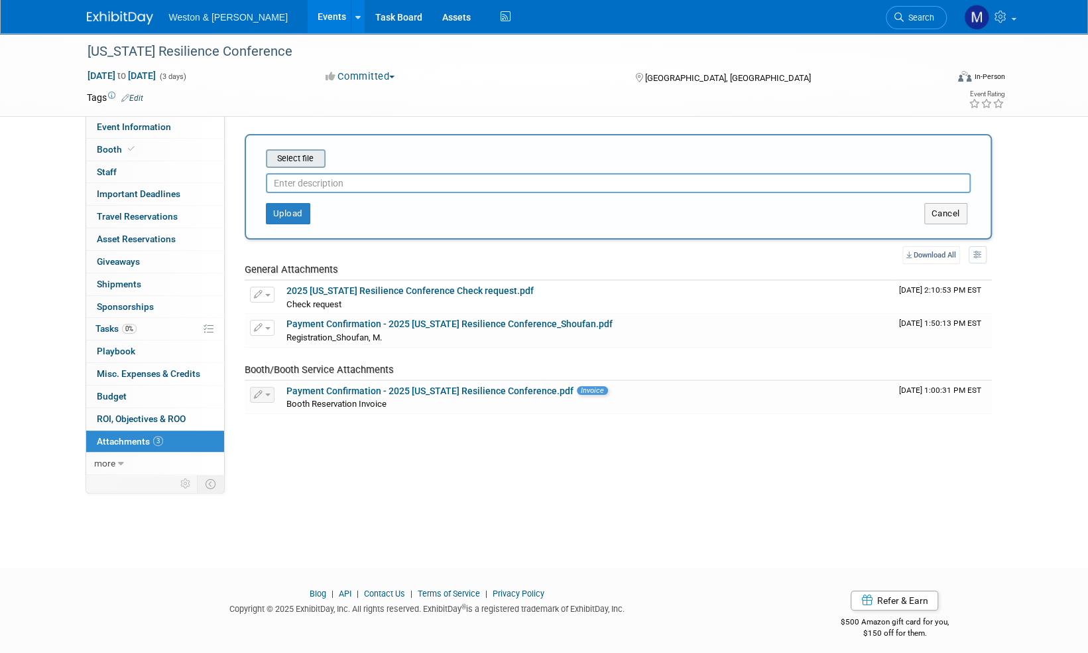
click at [301, 157] on input "file" at bounding box center [245, 159] width 158 height 16
click at [298, 161] on input "file" at bounding box center [245, 159] width 158 height 16
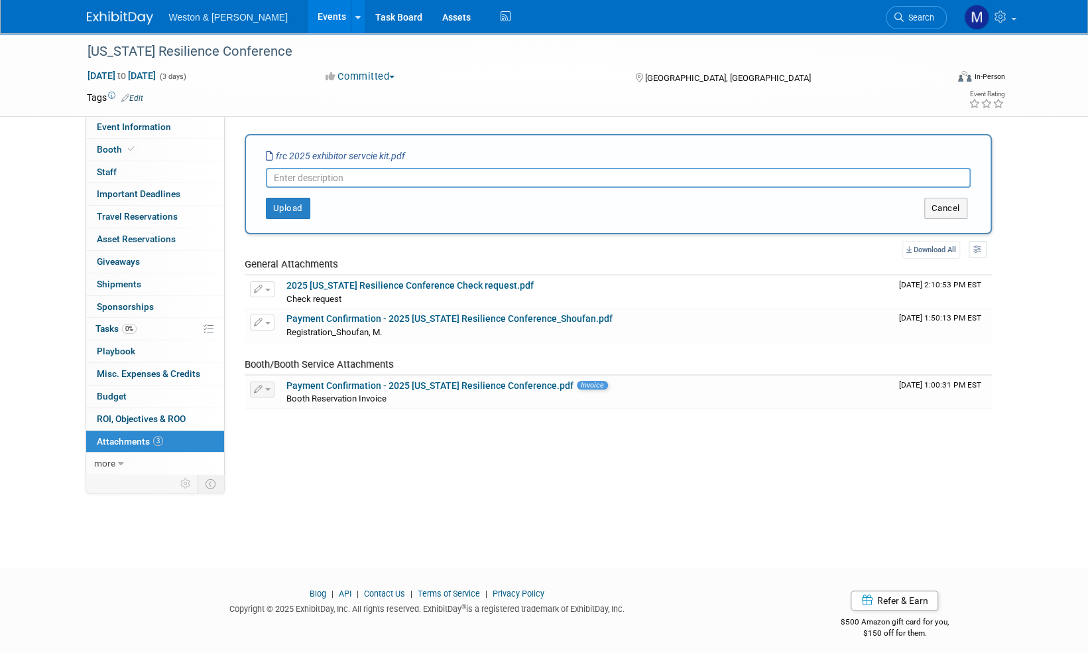
drag, startPoint x: 309, startPoint y: 175, endPoint x: 289, endPoint y: 174, distance: 19.9
click at [303, 176] on input "text" at bounding box center [618, 178] width 705 height 20
type input "Exhibitor Kit"
click at [285, 203] on button "Upload" at bounding box center [288, 208] width 44 height 21
